Goal: Information Seeking & Learning: Find specific fact

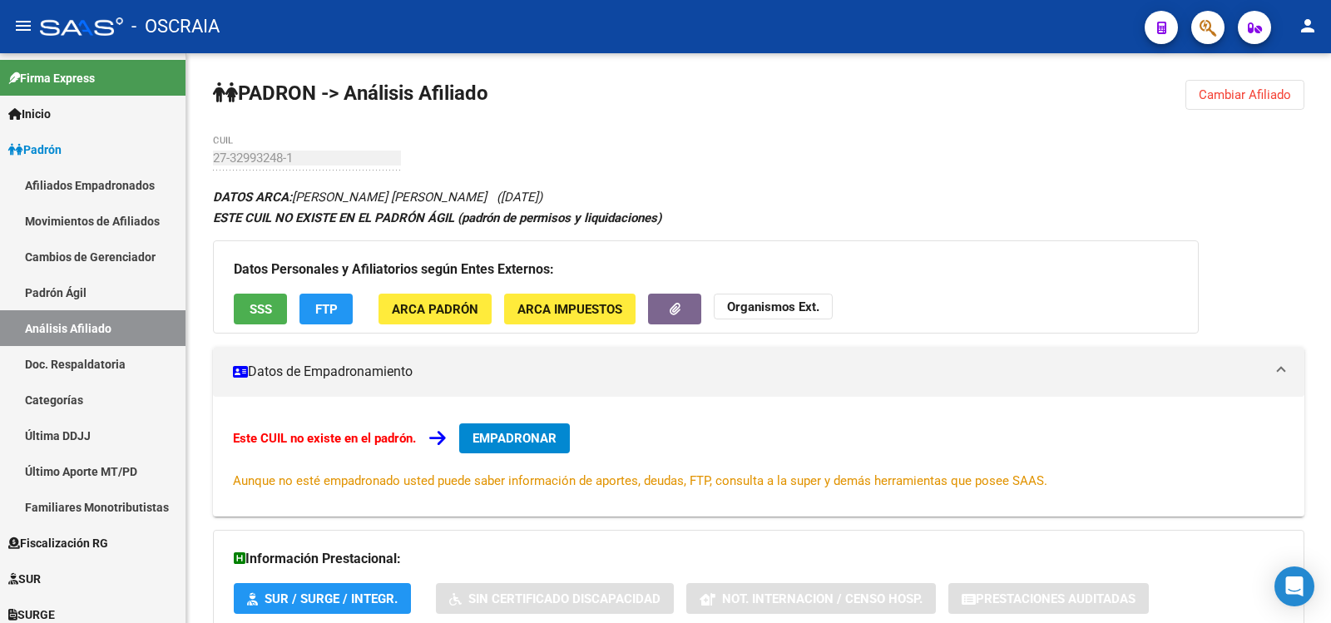
click at [108, 291] on link "Padrón Ágil" at bounding box center [92, 293] width 185 height 36
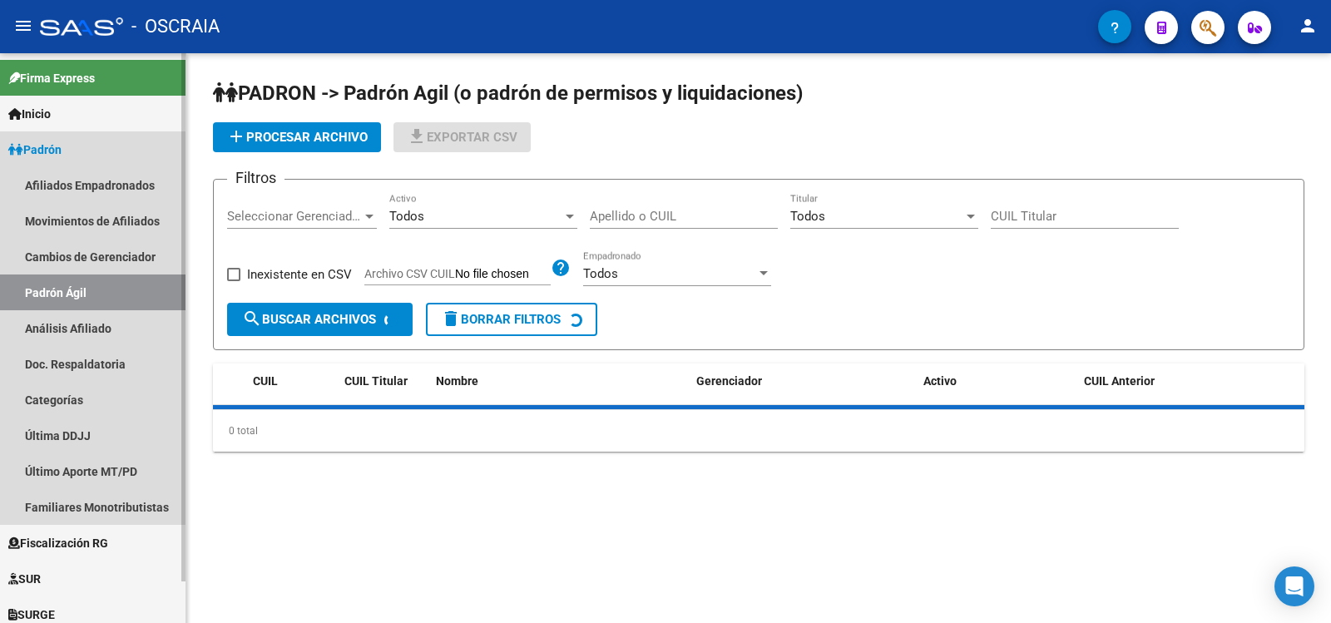
click at [114, 319] on link "Análisis Afiliado" at bounding box center [92, 328] width 185 height 36
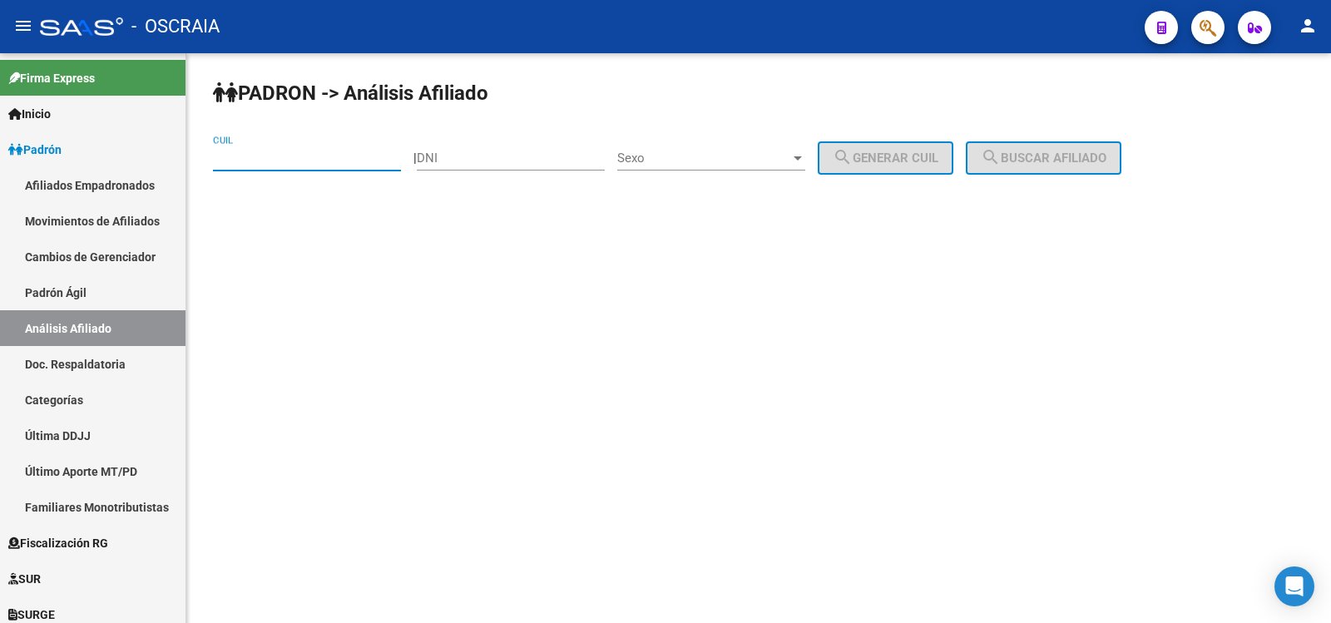
click at [301, 160] on input "CUIL" at bounding box center [307, 158] width 188 height 15
type input "20-25182394-5"
click at [1020, 168] on button "search Buscar afiliado" at bounding box center [1044, 157] width 156 height 33
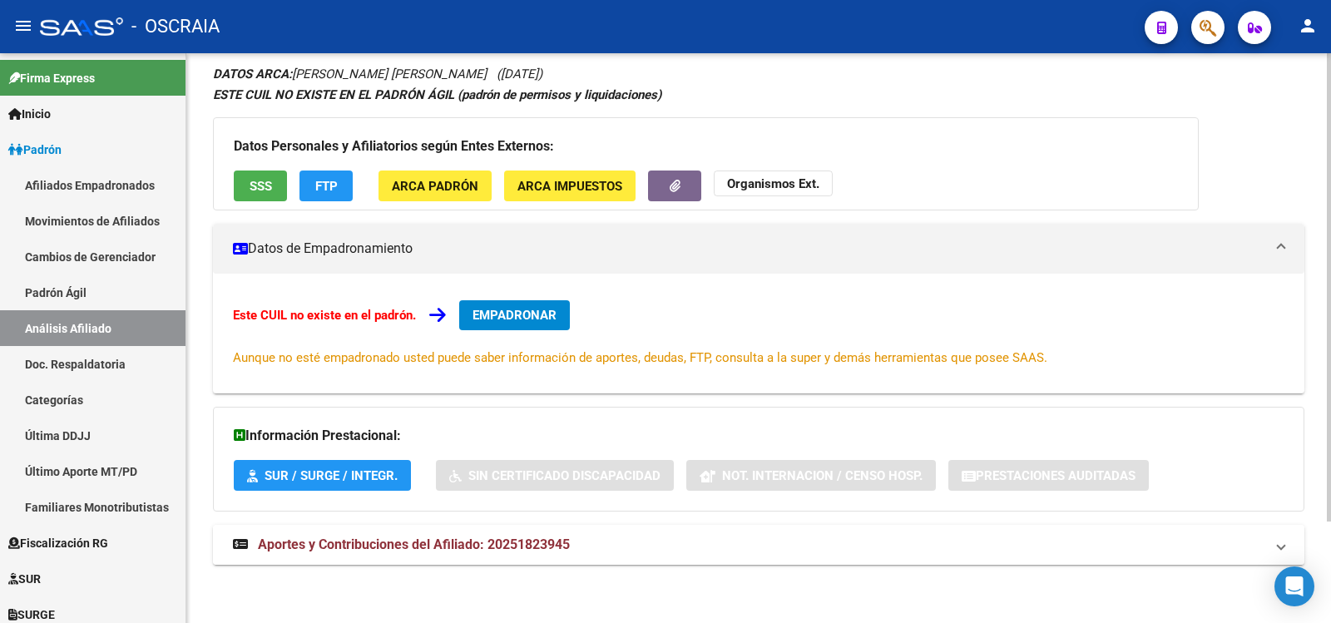
click at [496, 547] on span "Aportes y Contribuciones del Afiliado: 20251823945" at bounding box center [414, 545] width 312 height 16
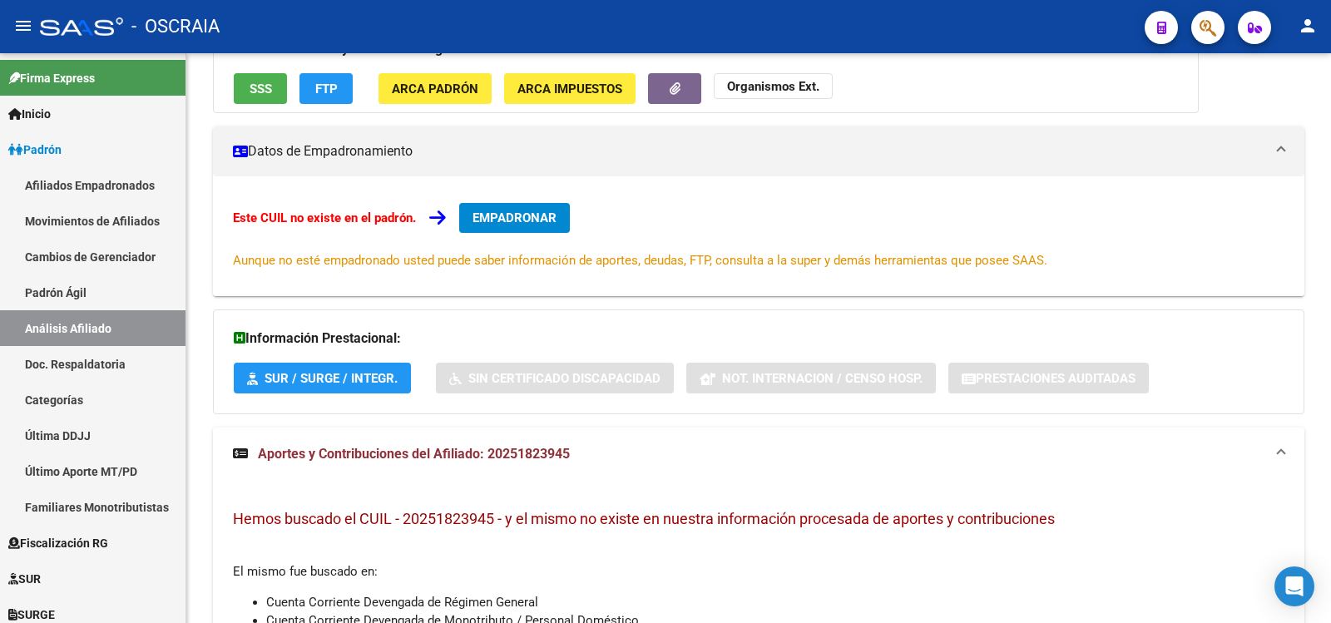
scroll to position [454, 0]
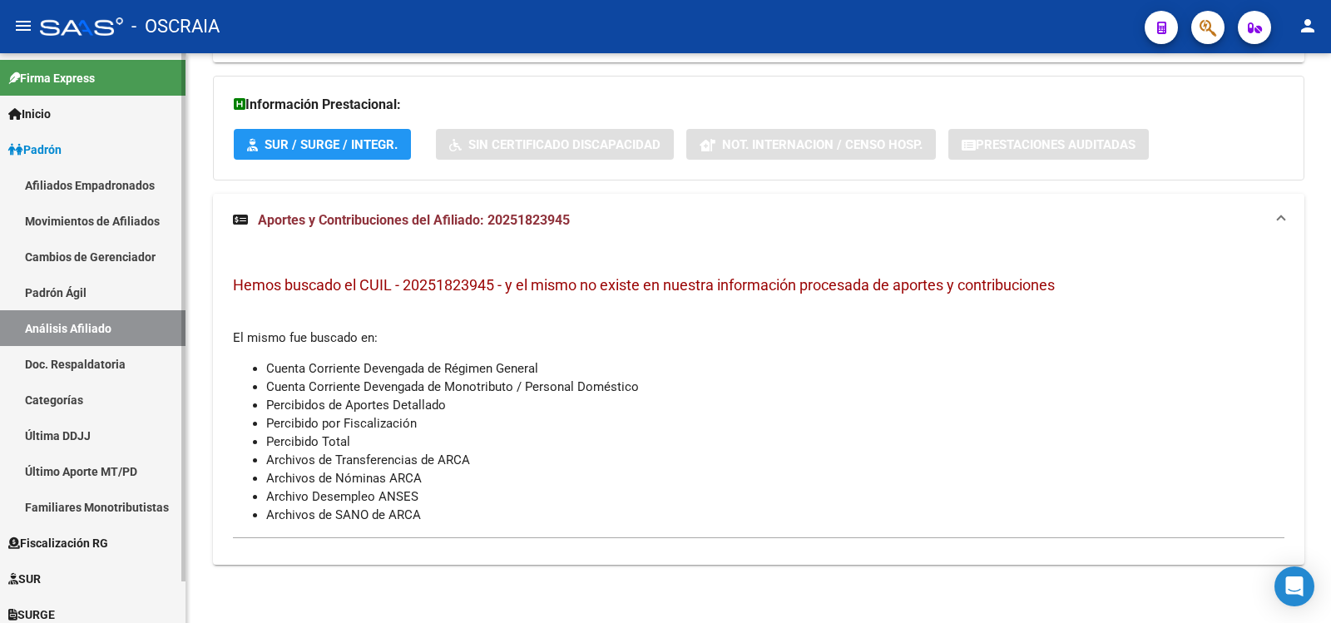
click at [108, 289] on link "Padrón Ágil" at bounding box center [92, 293] width 185 height 36
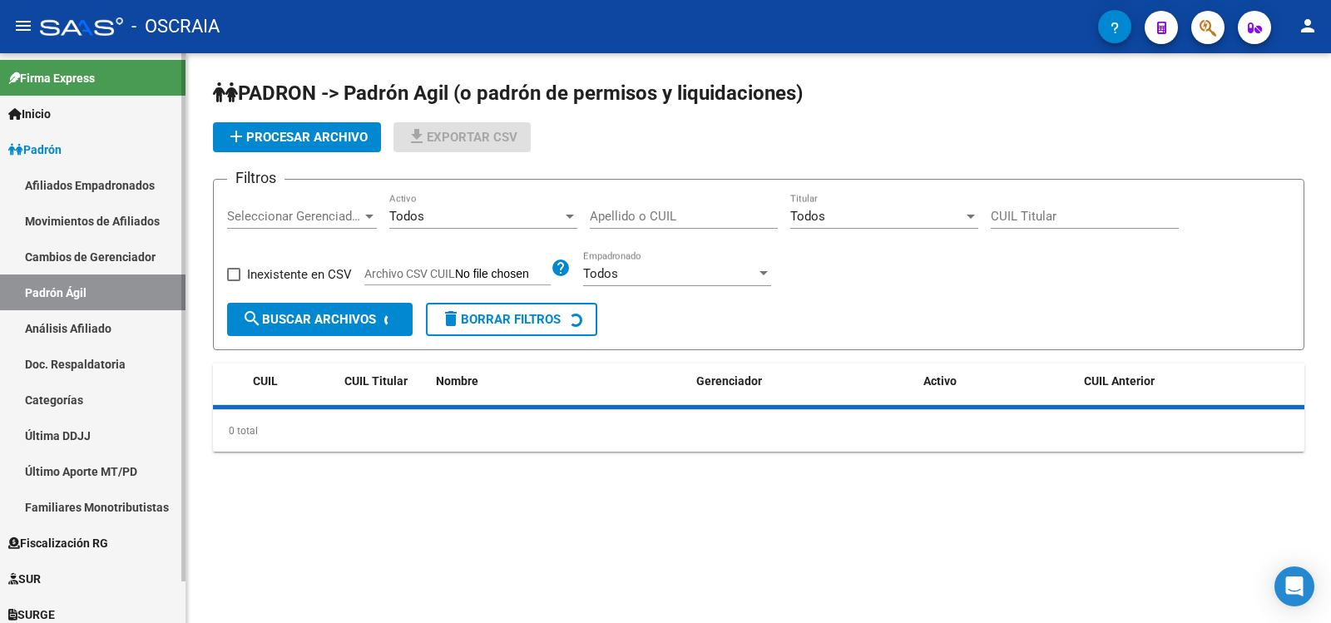
click at [123, 340] on link "Análisis Afiliado" at bounding box center [92, 328] width 185 height 36
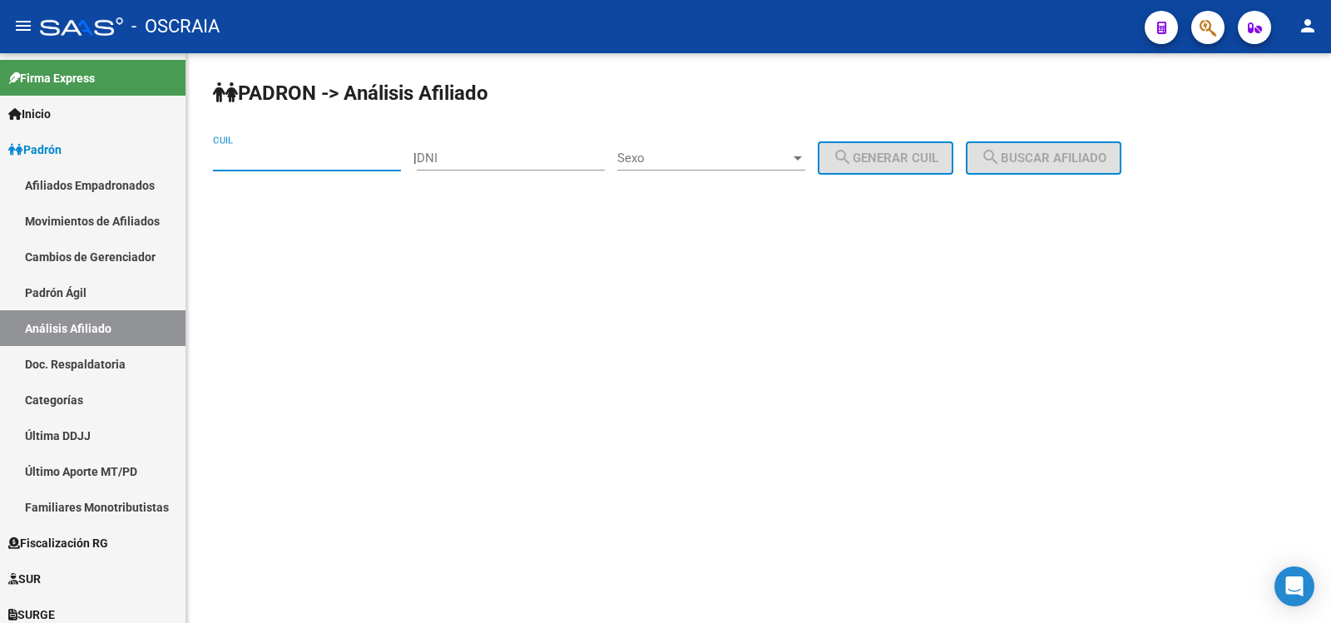
click at [297, 156] on input "CUIL" at bounding box center [307, 158] width 188 height 15
drag, startPoint x: 369, startPoint y: 157, endPoint x: 187, endPoint y: 157, distance: 181.3
click at [210, 162] on div "PADRON -> Análisis Afiliado 20-23885029 CUIL | DNI Sexo Sexo search Generar CUI…" at bounding box center [758, 158] width 1145 height 211
type input "20-23885029"
click at [197, 159] on div "PADRON -> Análisis Afiliado 20-23885029 CUIL | DNI Sexo Sexo search Generar CUI…" at bounding box center [758, 158] width 1145 height 211
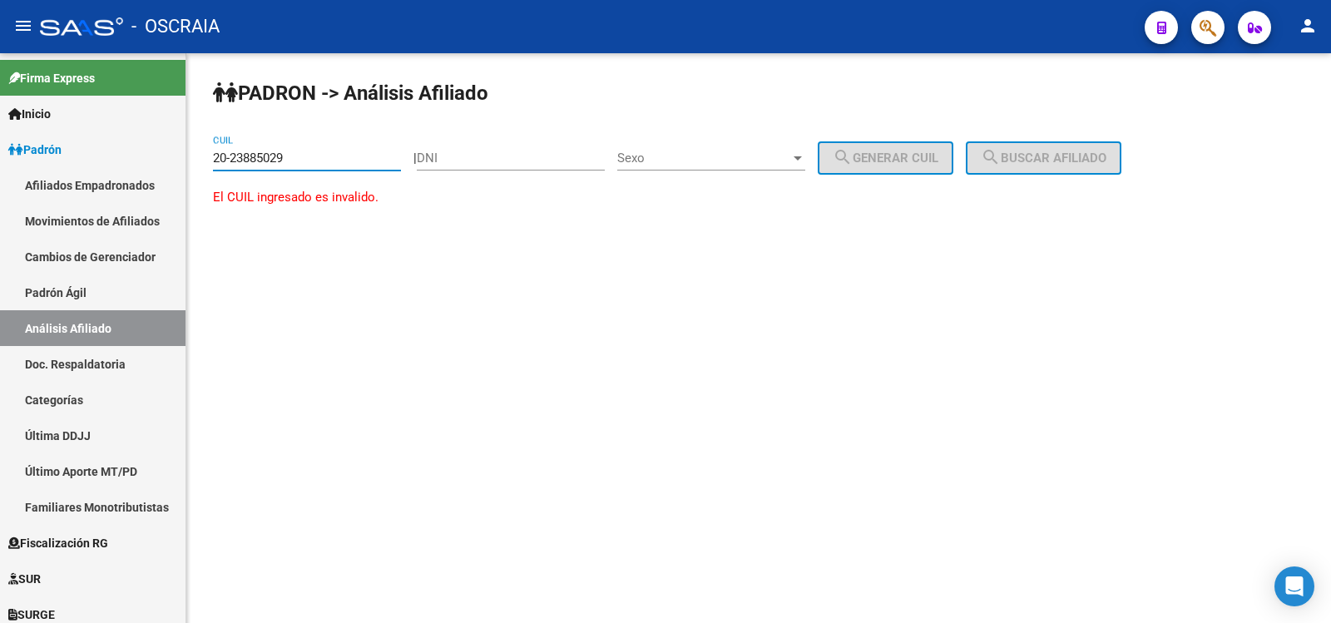
click at [187, 157] on div "PADRON -> Análisis Afiliado 20-23885029 CUIL | DNI Sexo Sexo search Generar CUI…" at bounding box center [758, 158] width 1145 height 211
click at [275, 157] on input "20-23885029" at bounding box center [307, 158] width 188 height 15
type input "20-23885029"
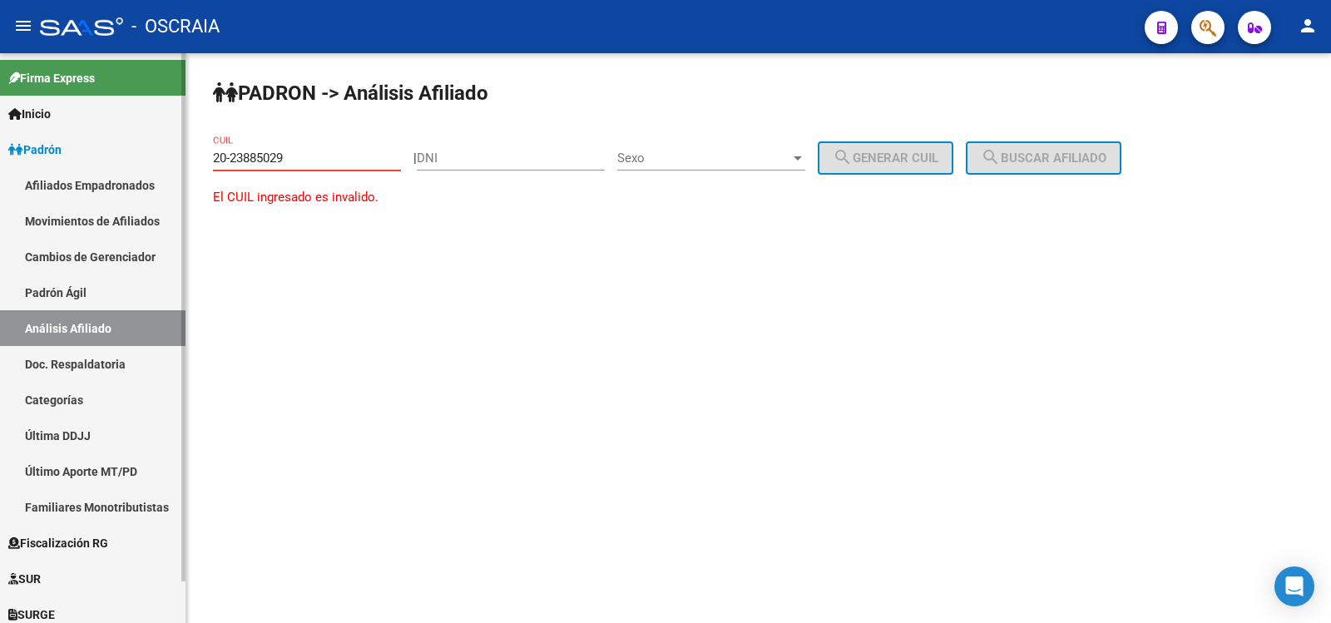
drag, startPoint x: 334, startPoint y: 162, endPoint x: 146, endPoint y: 165, distance: 188.0
click at [168, 171] on mat-sidenav-container "Firma Express Inicio Instructivos Contacto OS Padrón Afiliados Empadronados Mov…" at bounding box center [665, 338] width 1331 height 570
click at [167, 171] on link "Afiliados Empadronados" at bounding box center [92, 185] width 185 height 36
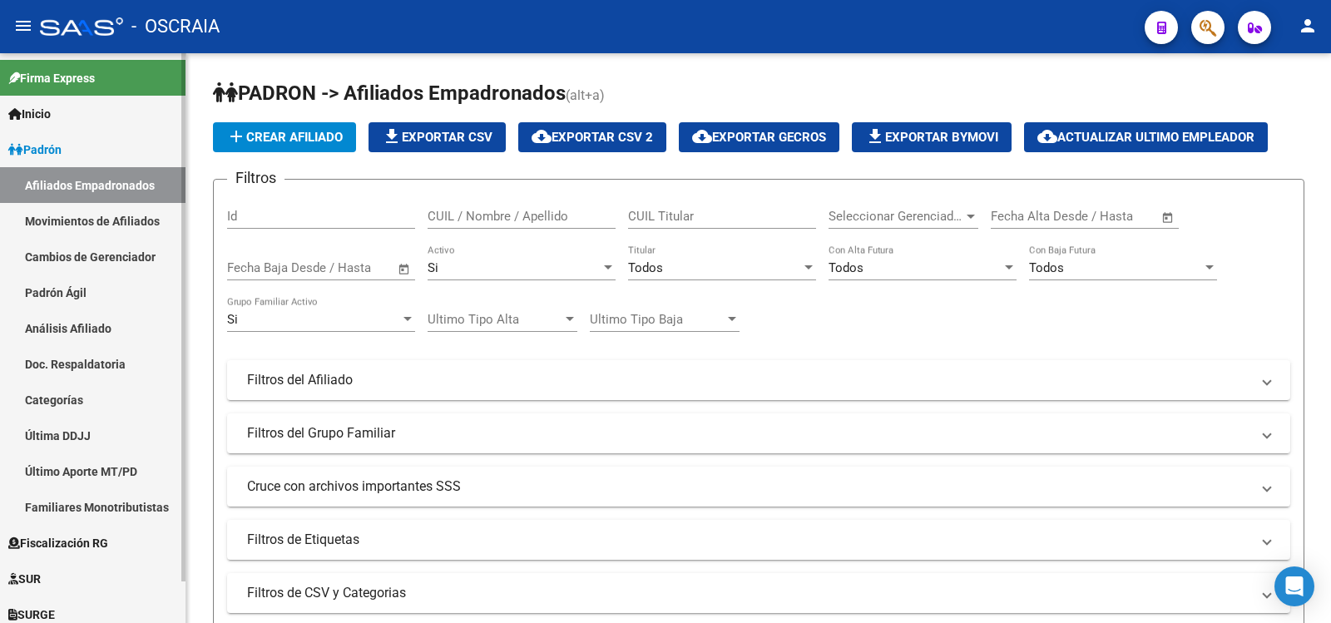
click at [82, 325] on link "Análisis Afiliado" at bounding box center [92, 328] width 185 height 36
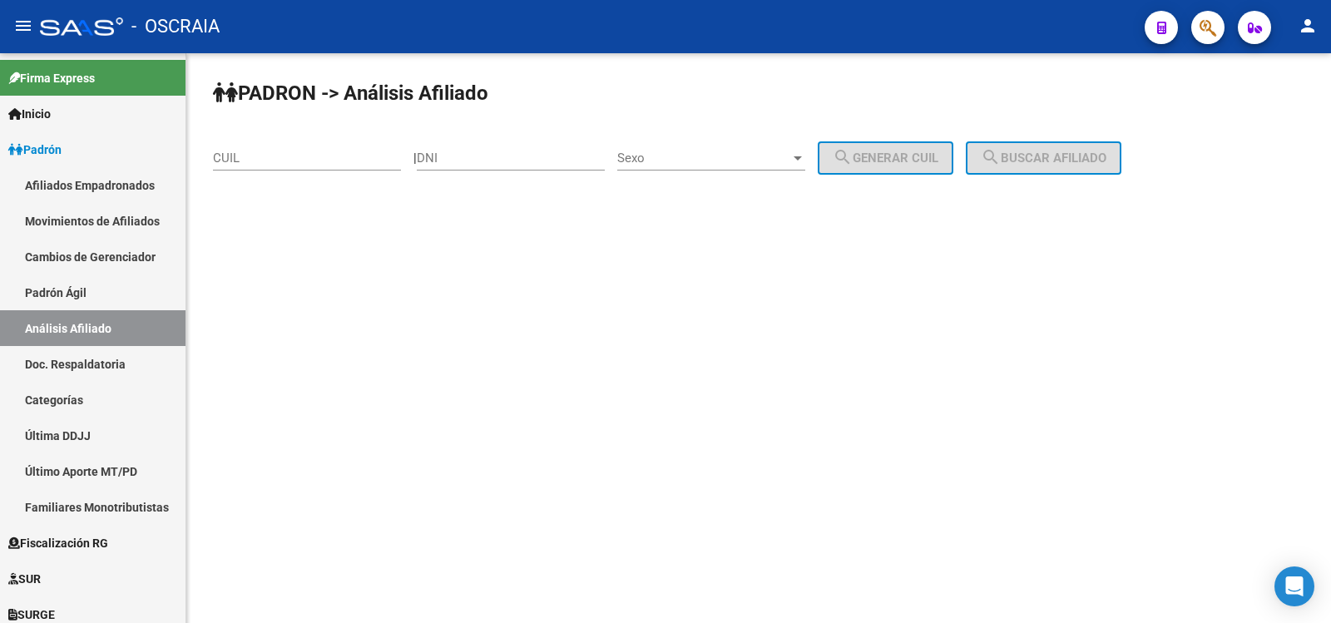
click at [462, 146] on div "DNI" at bounding box center [511, 153] width 188 height 36
click at [462, 156] on input "DNI" at bounding box center [511, 158] width 188 height 15
type input "23885002"
click at [690, 156] on span "Sexo" at bounding box center [703, 158] width 173 height 15
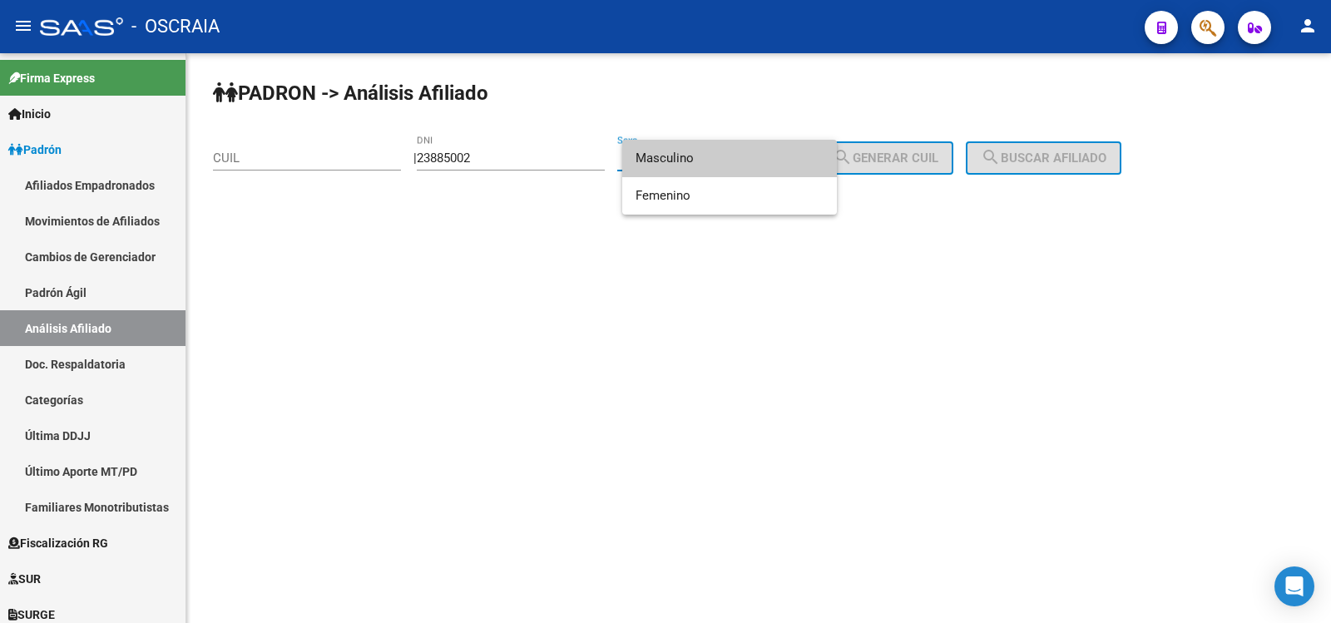
click at [719, 171] on span "Masculino" at bounding box center [730, 158] width 188 height 37
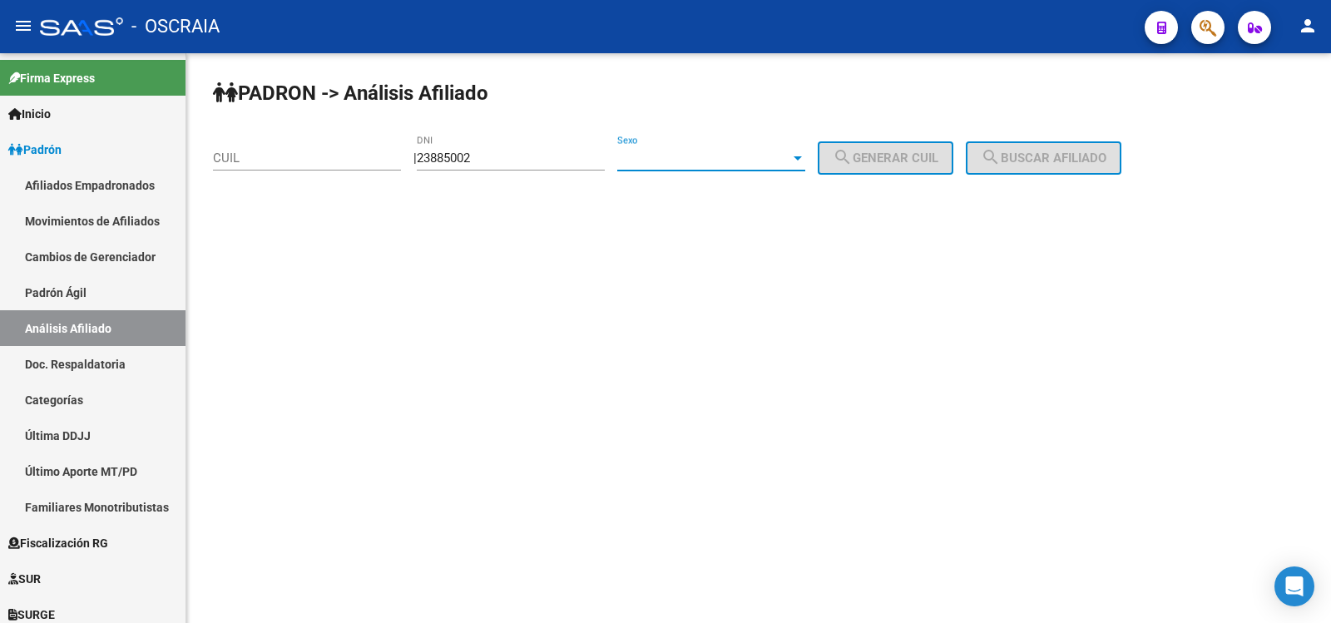
click at [719, 171] on div "Sexo Sexo" at bounding box center [711, 161] width 188 height 52
click at [933, 157] on span "search Generar CUIL" at bounding box center [886, 158] width 106 height 15
type input "23-23885002-9"
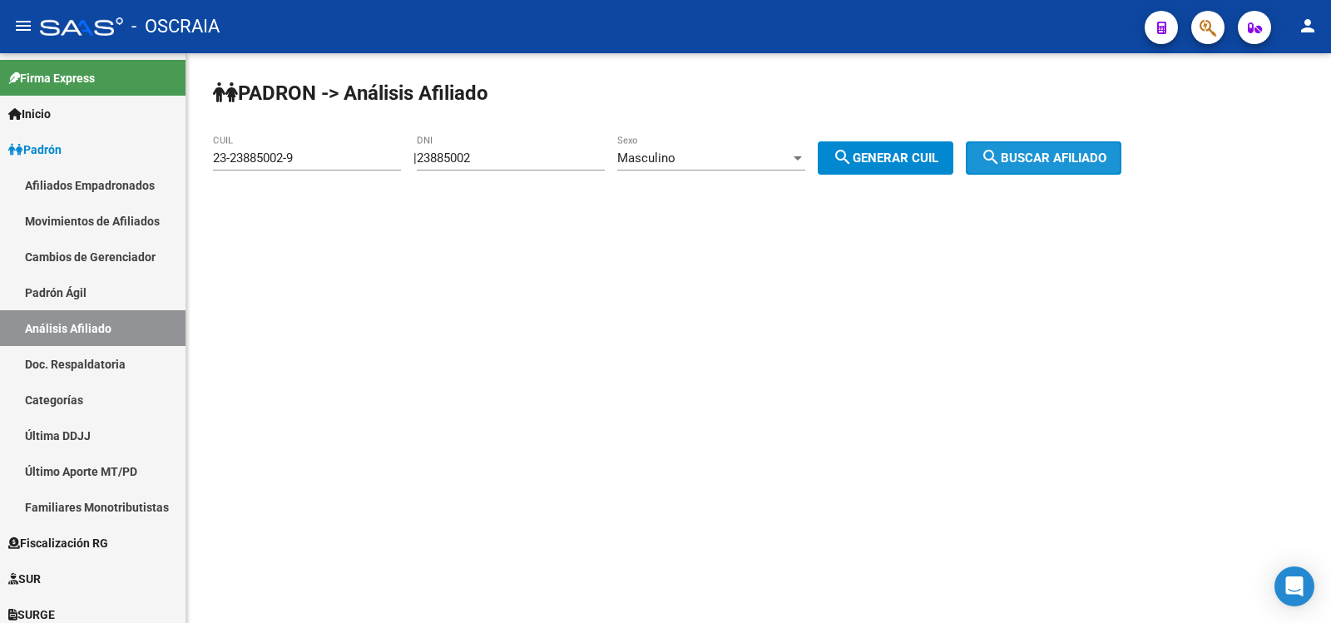
click at [1001, 156] on mat-icon "search" at bounding box center [991, 157] width 20 height 20
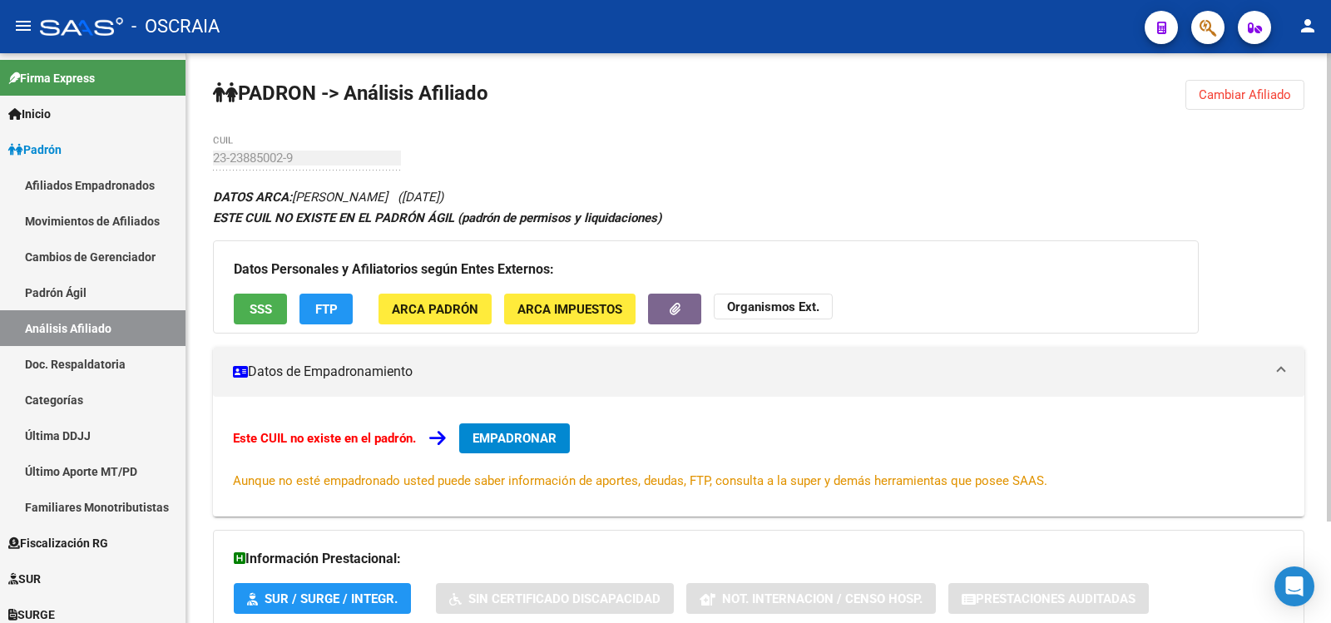
scroll to position [123, 0]
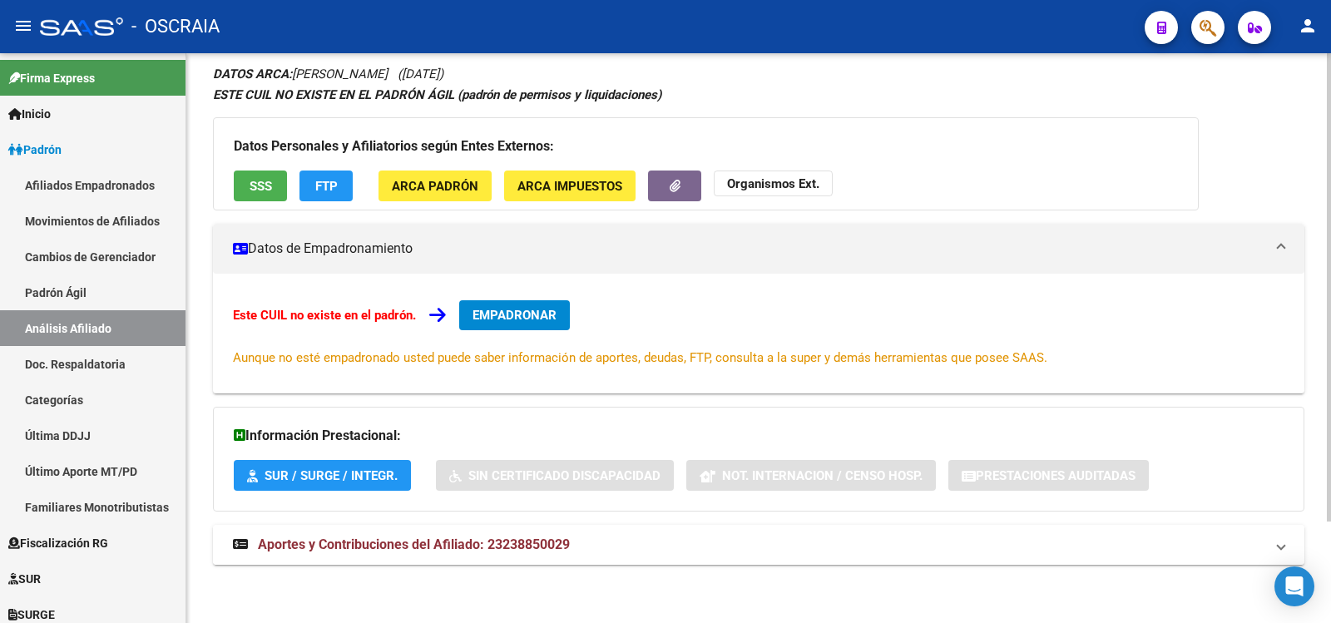
click at [529, 541] on span "Aportes y Contribuciones del Afiliado: 23238850029" at bounding box center [414, 545] width 312 height 16
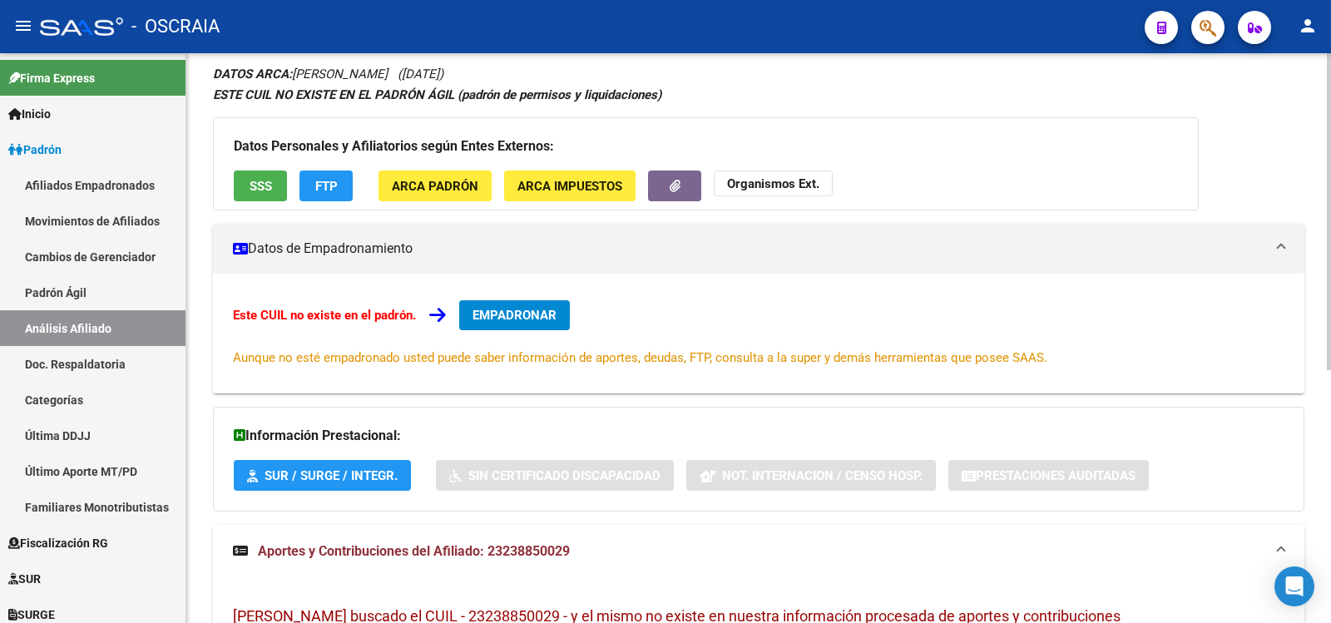
scroll to position [0, 0]
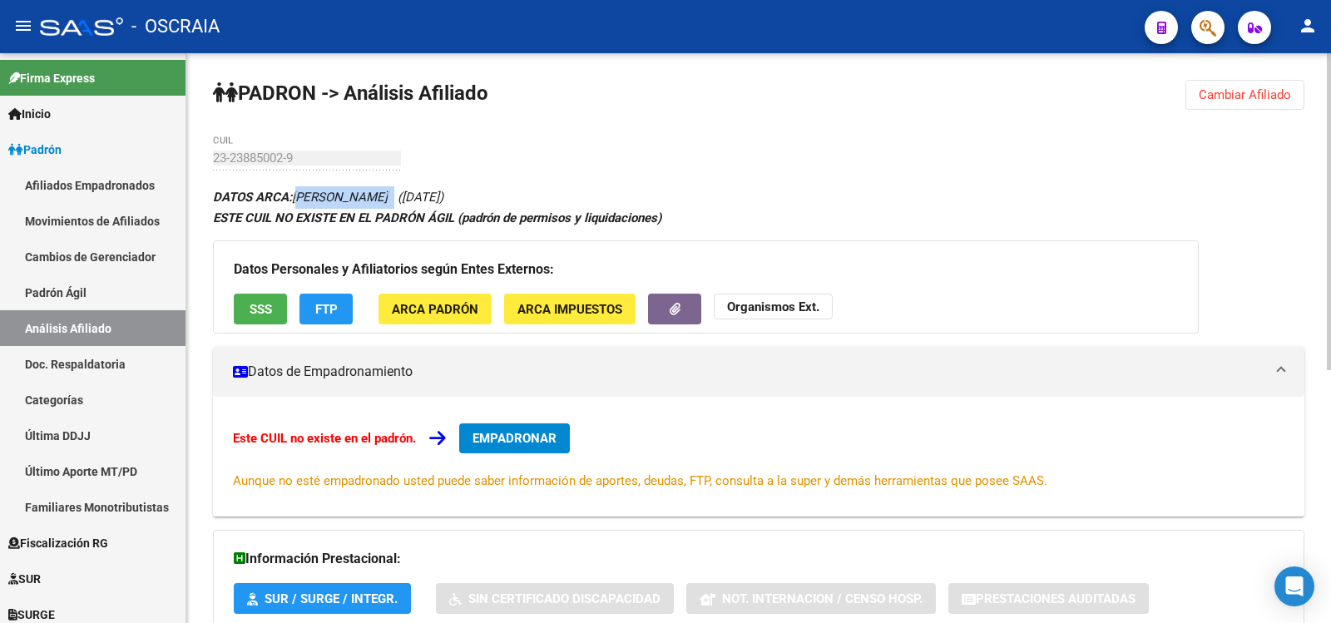
copy icon "[PERSON_NAME]"
drag, startPoint x: 299, startPoint y: 195, endPoint x: 440, endPoint y: 198, distance: 141.4
click at [440, 198] on icon "DATOS ARCA: [PERSON_NAME] ([DATE])" at bounding box center [328, 197] width 230 height 15
drag, startPoint x: 440, startPoint y: 198, endPoint x: 425, endPoint y: 169, distance: 32.7
click at [440, 198] on icon "DATOS ARCA: [PERSON_NAME] ([DATE])" at bounding box center [328, 197] width 230 height 15
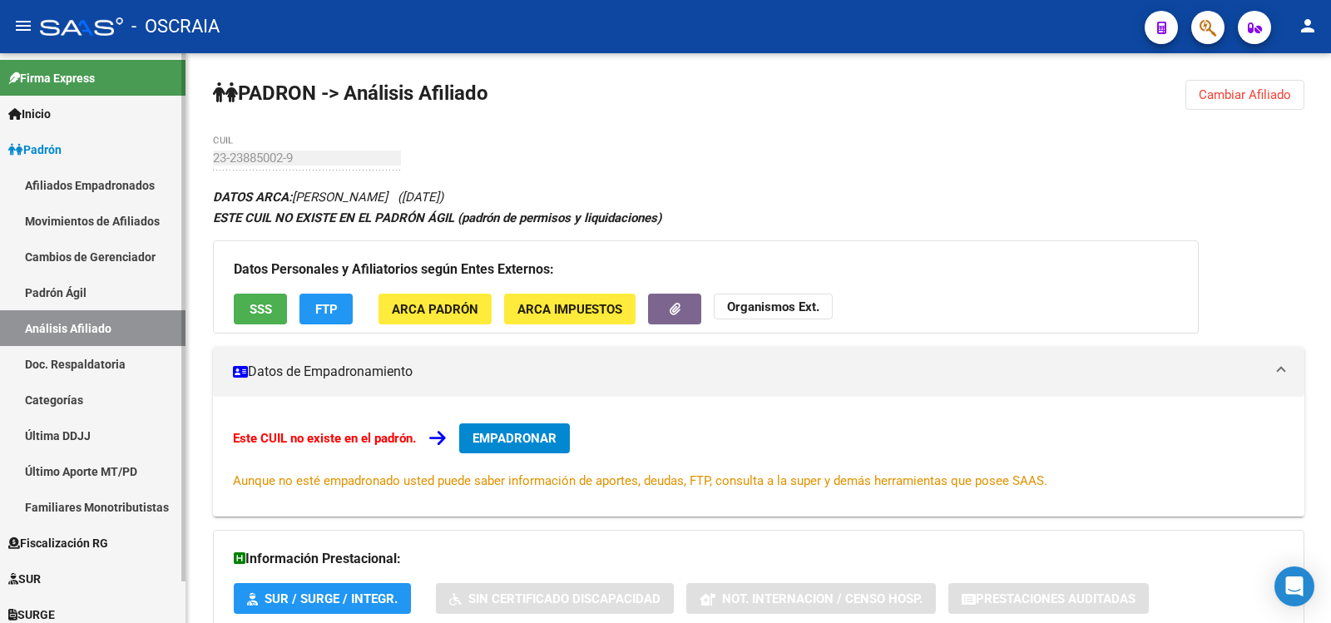
drag, startPoint x: 141, startPoint y: 294, endPoint x: 141, endPoint y: 317, distance: 23.3
click at [140, 294] on link "Padrón Ágil" at bounding box center [92, 293] width 185 height 36
click at [139, 294] on link "Padrón Ágil" at bounding box center [92, 293] width 185 height 36
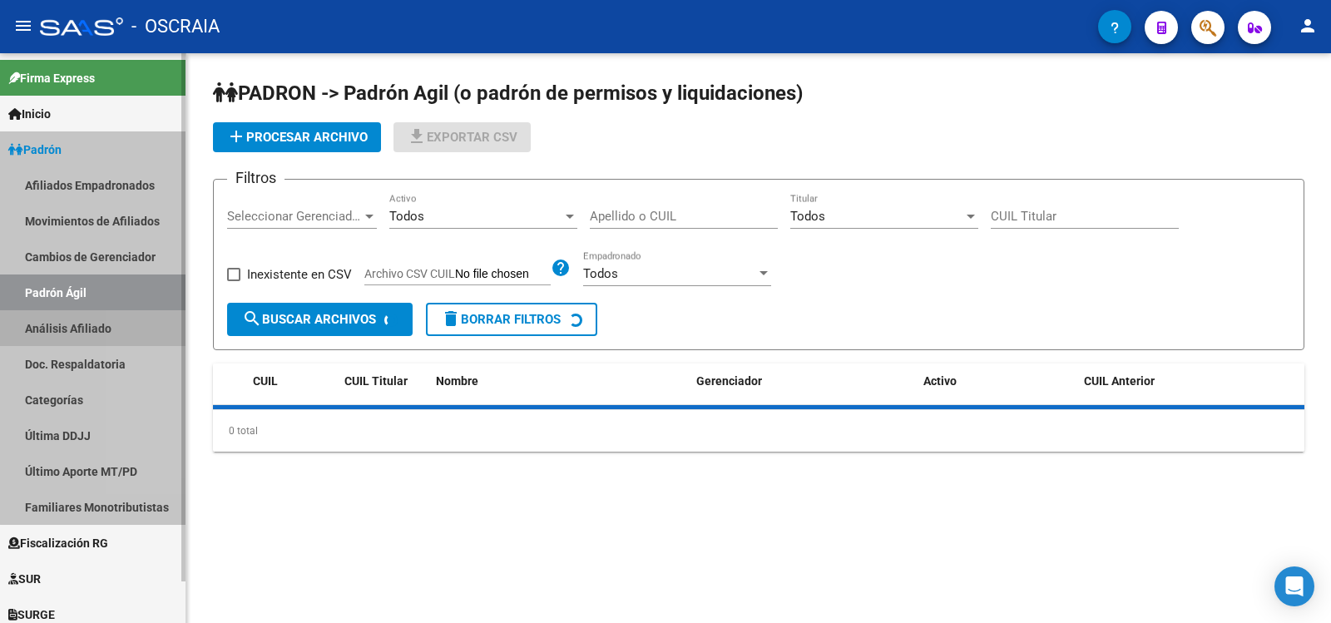
click at [143, 320] on link "Análisis Afiliado" at bounding box center [92, 328] width 185 height 36
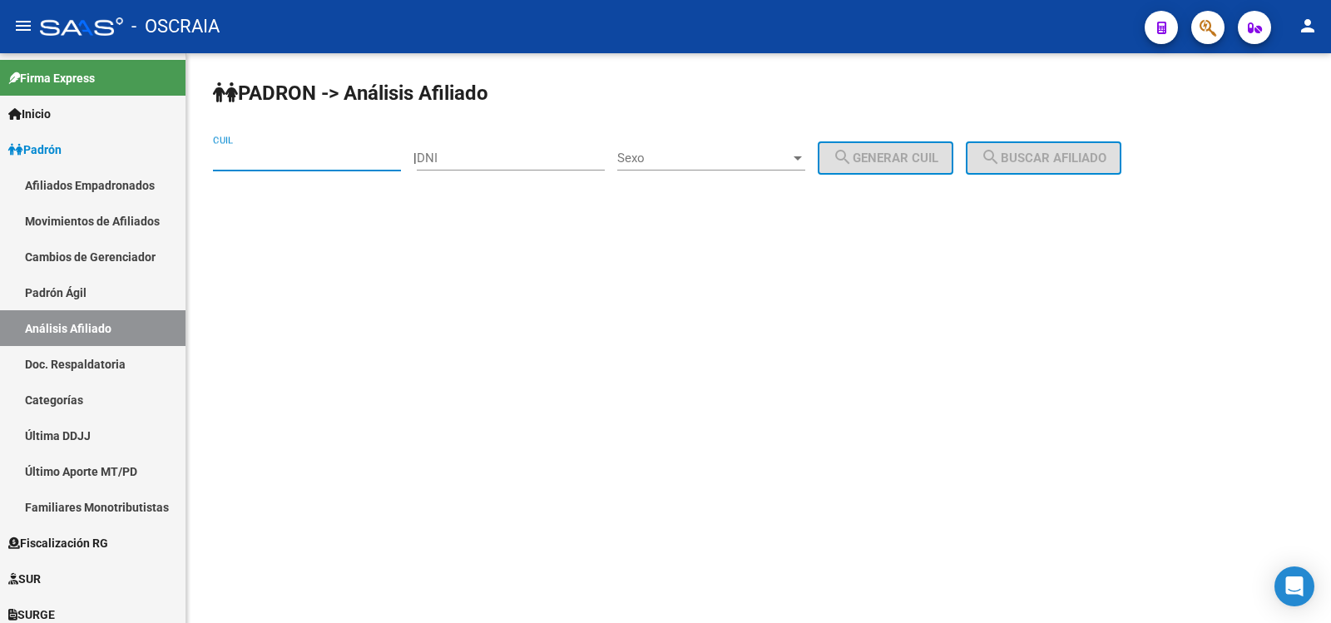
click at [297, 155] on input "CUIL" at bounding box center [307, 158] width 188 height 15
paste input "27-31879211-4"
type input "27-31879211-4"
click at [1085, 163] on span "search Buscar afiliado" at bounding box center [1044, 158] width 126 height 15
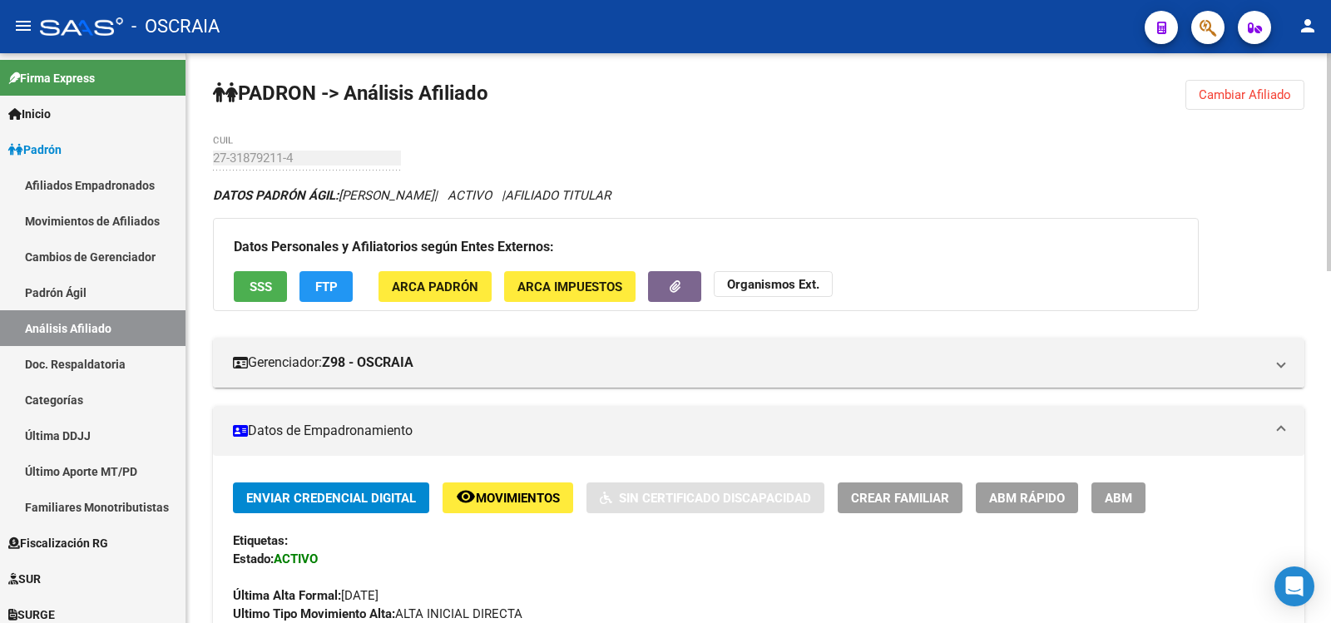
scroll to position [555, 0]
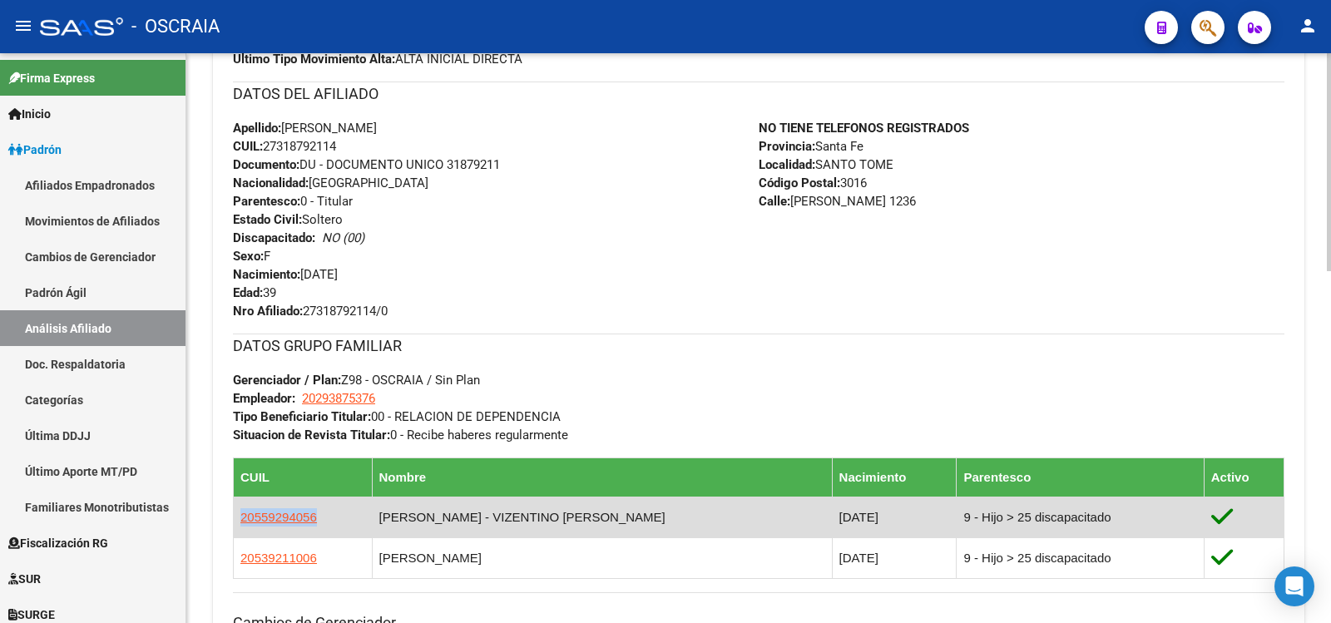
copy span "20559294056"
drag, startPoint x: 317, startPoint y: 517, endPoint x: 236, endPoint y: 517, distance: 80.7
click at [236, 517] on td "20559294056" at bounding box center [303, 517] width 139 height 41
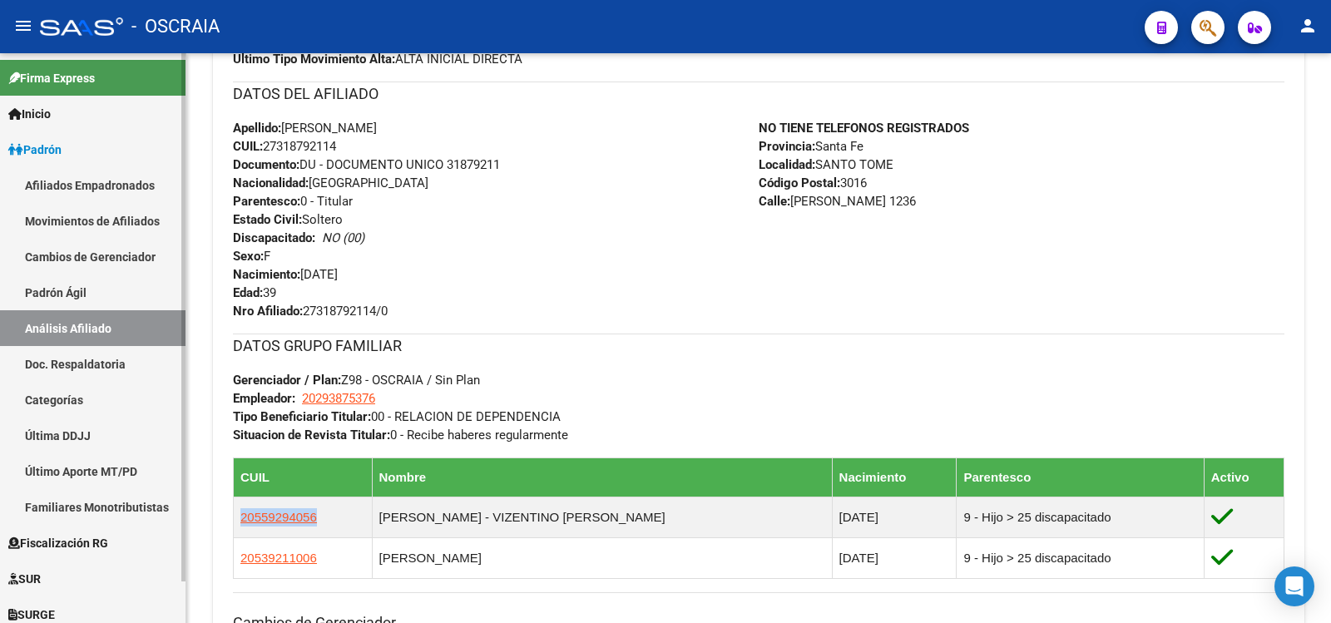
click at [79, 299] on link "Padrón Ágil" at bounding box center [92, 293] width 185 height 36
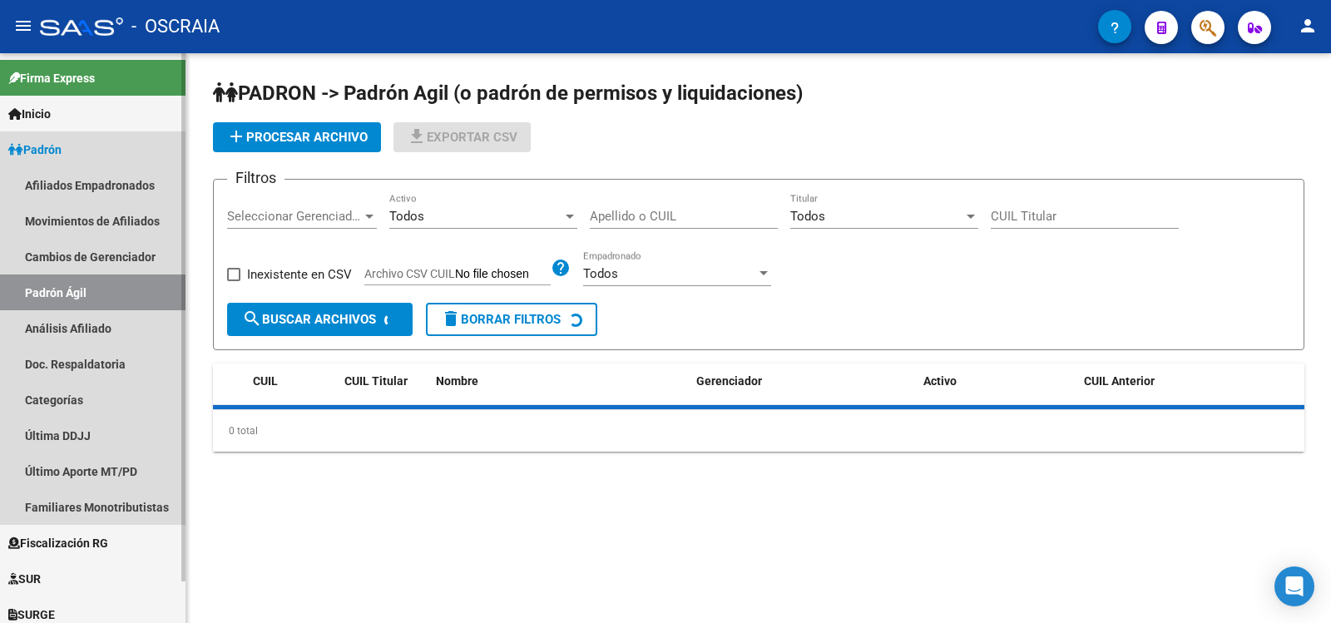
click at [83, 324] on link "Análisis Afiliado" at bounding box center [92, 328] width 185 height 36
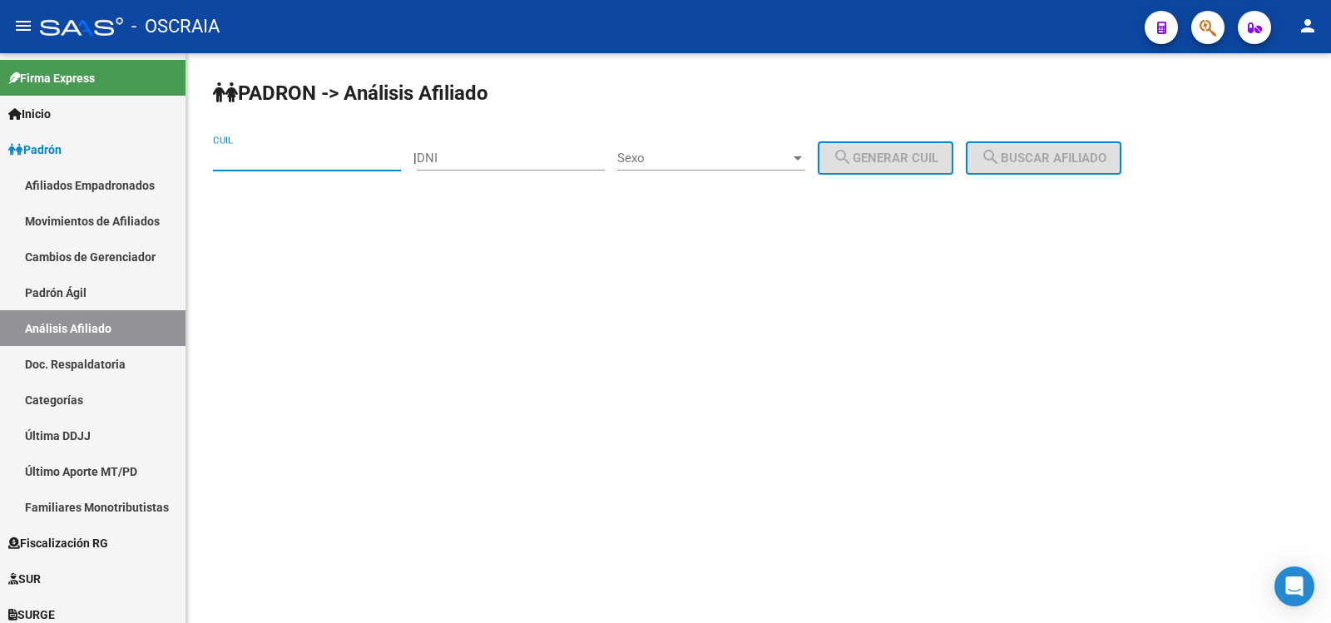
click at [323, 159] on input "CUIL" at bounding box center [307, 158] width 188 height 15
paste input "20-29305104-7"
type input "20-29305104-7"
click at [1001, 161] on mat-icon "search" at bounding box center [991, 157] width 20 height 20
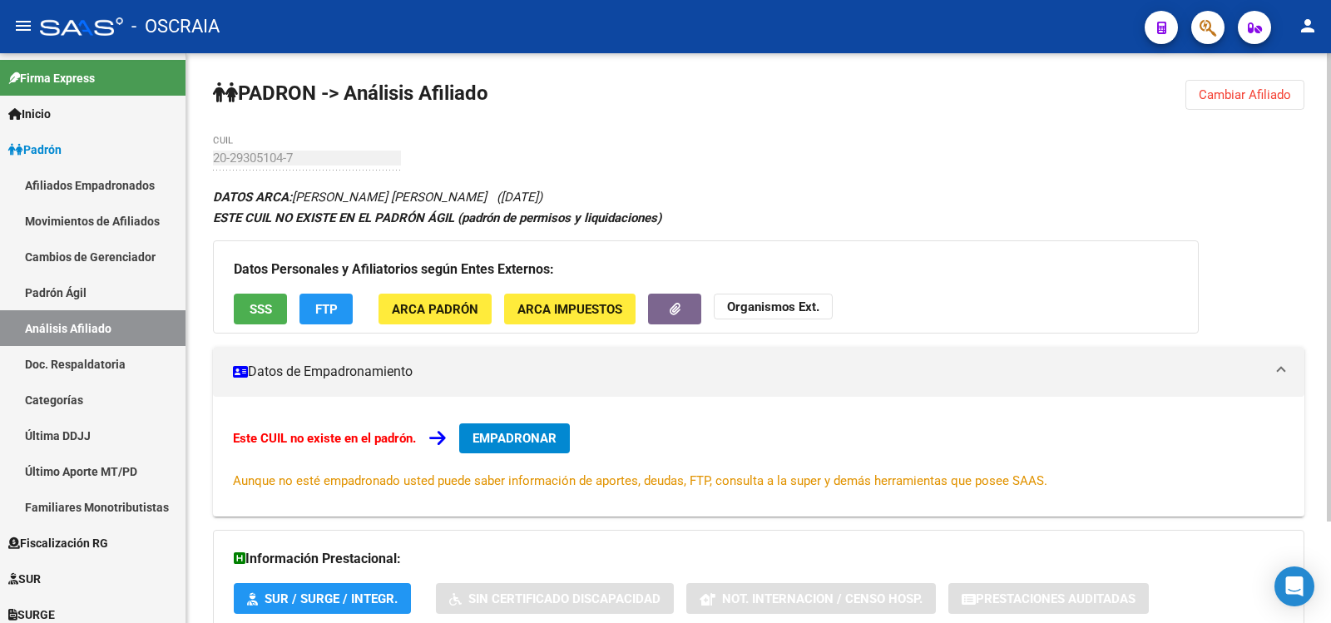
scroll to position [123, 0]
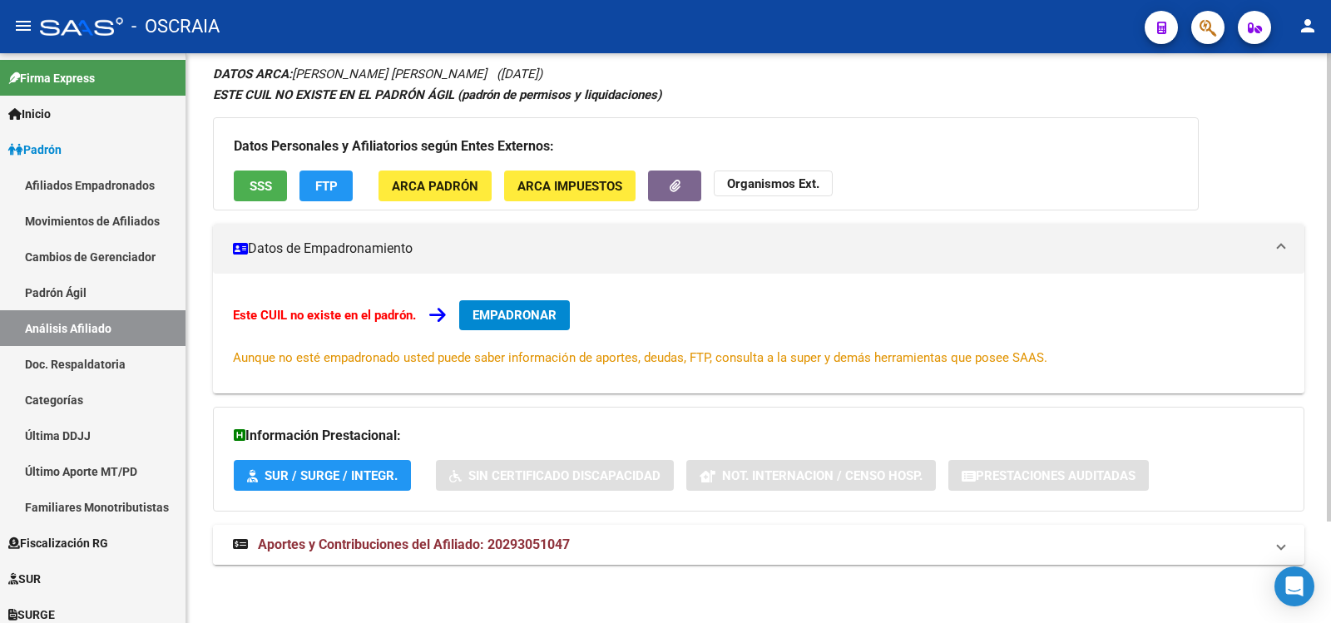
click at [481, 534] on mat-expansion-panel-header "Aportes y Contribuciones del Afiliado: 20293051047" at bounding box center [758, 545] width 1091 height 40
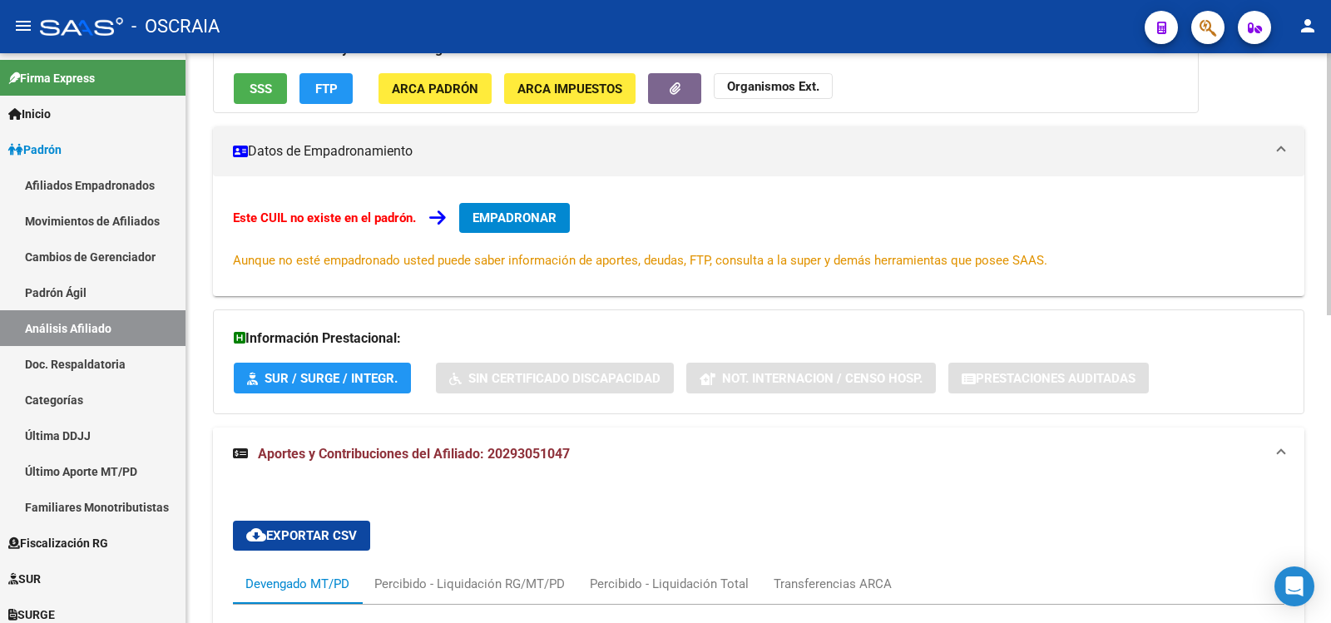
scroll to position [670, 0]
